Goal: Task Accomplishment & Management: Use online tool/utility

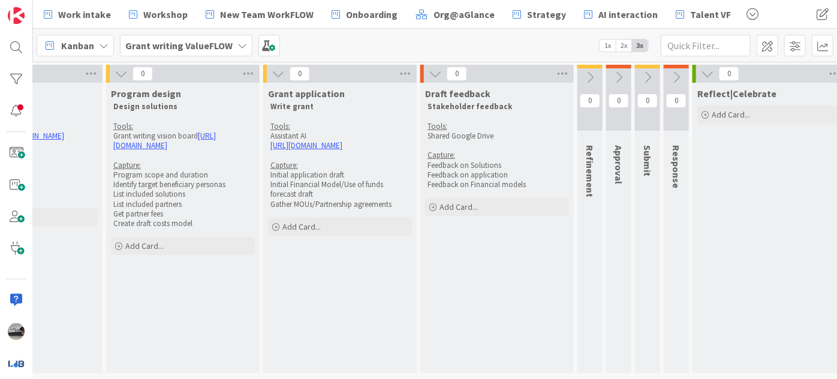
scroll to position [0, 246]
click at [593, 71] on icon at bounding box center [588, 77] width 13 height 13
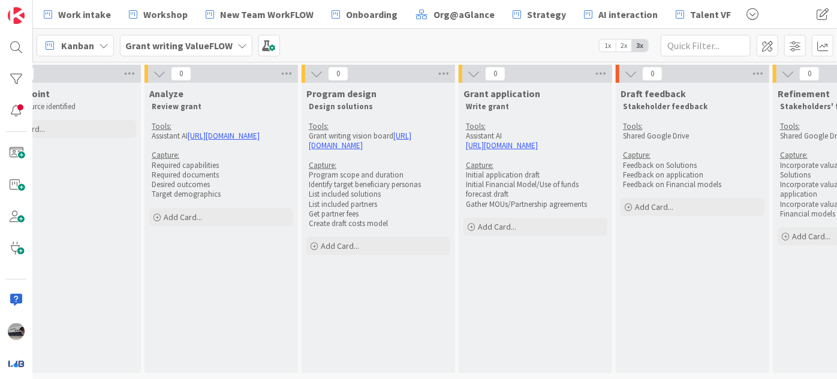
scroll to position [0, 0]
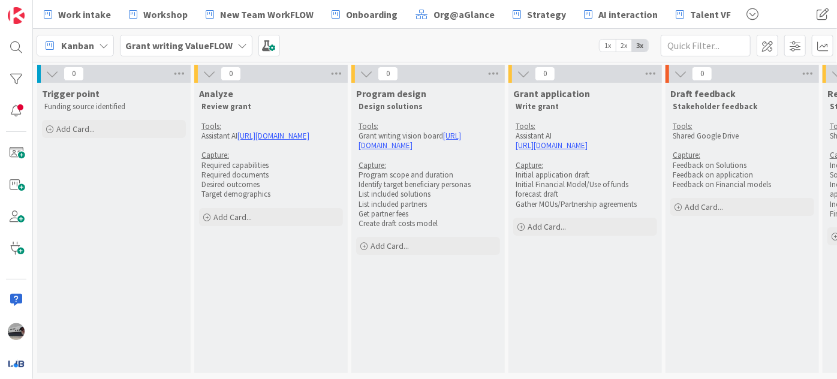
click at [49, 71] on icon at bounding box center [52, 73] width 13 height 13
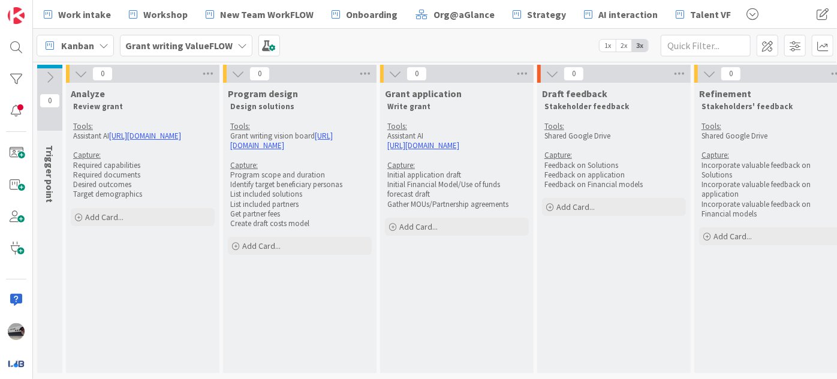
click at [81, 68] on icon at bounding box center [80, 73] width 13 height 13
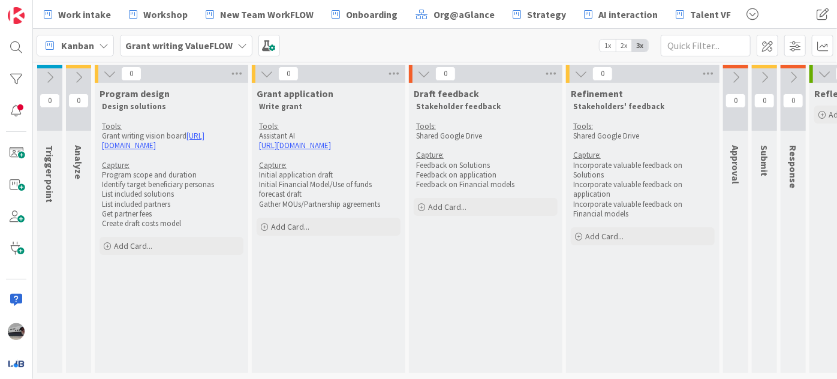
click at [102, 68] on button at bounding box center [110, 74] width 16 height 16
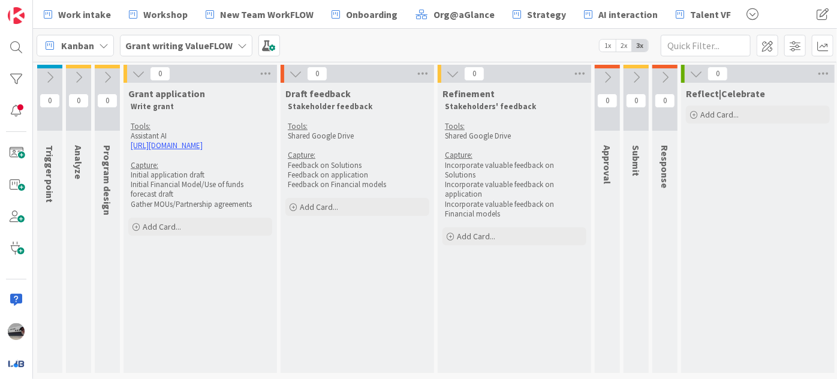
click at [137, 71] on icon at bounding box center [138, 73] width 13 height 13
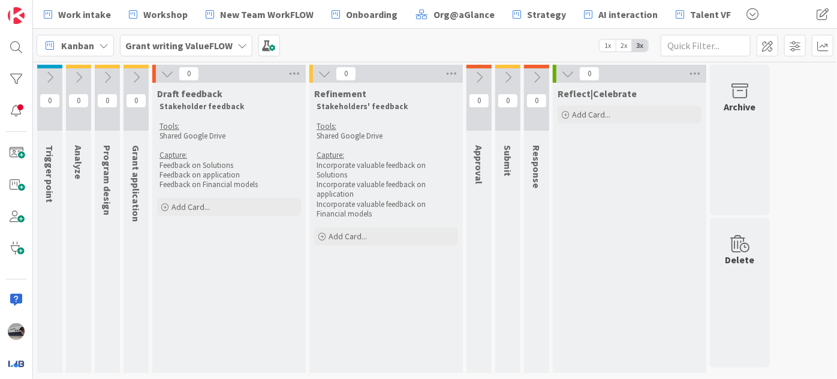
click at [165, 73] on icon at bounding box center [167, 73] width 13 height 13
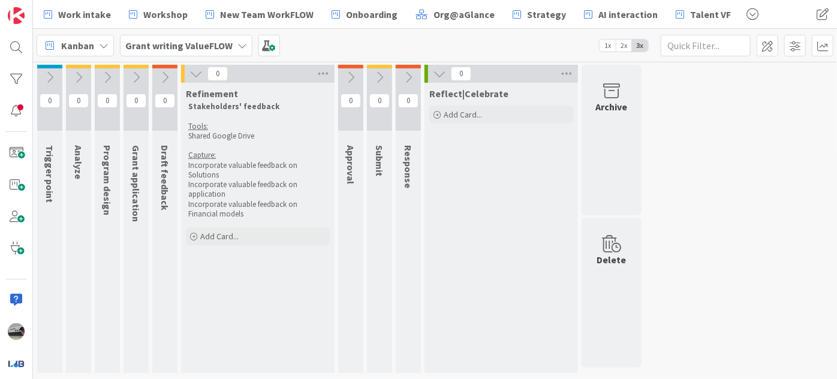
click at [192, 73] on icon at bounding box center [195, 73] width 13 height 13
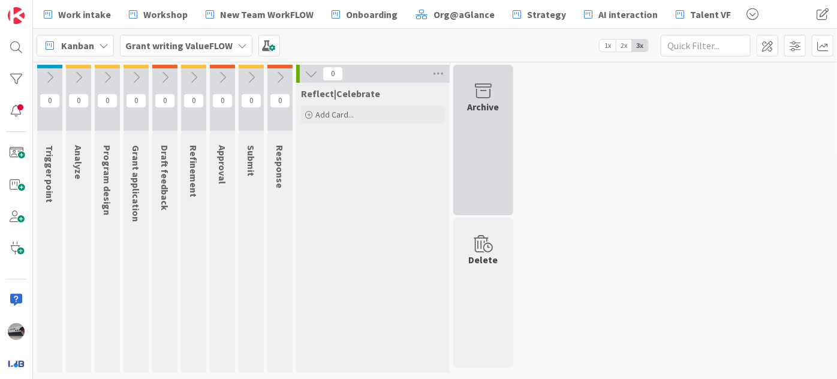
click at [486, 113] on div "Archive" at bounding box center [484, 107] width 32 height 14
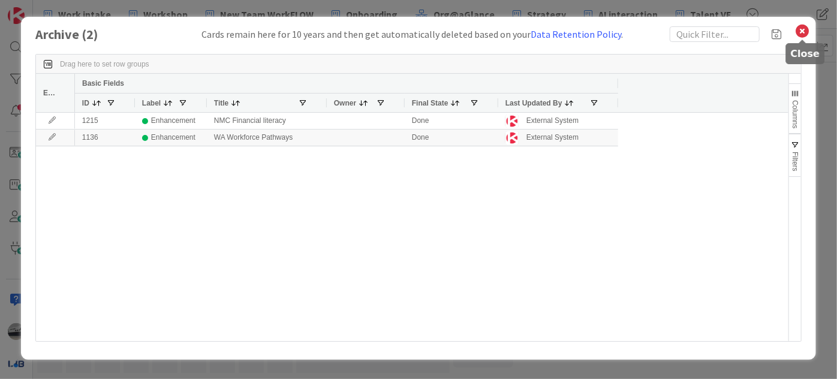
click at [805, 28] on icon at bounding box center [802, 31] width 16 height 17
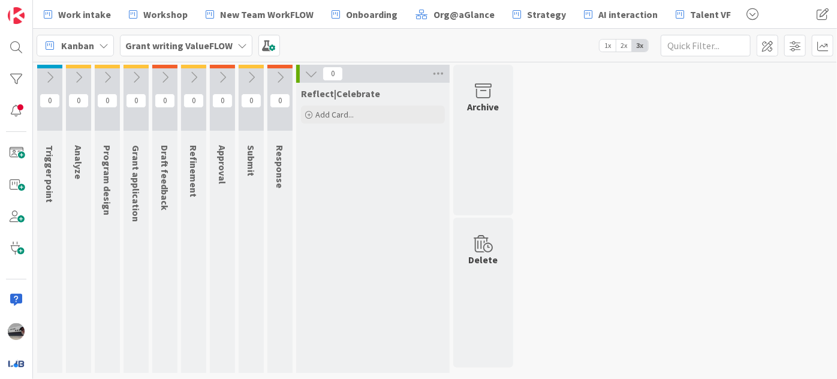
click at [310, 71] on icon at bounding box center [311, 73] width 13 height 13
